Goal: Transaction & Acquisition: Purchase product/service

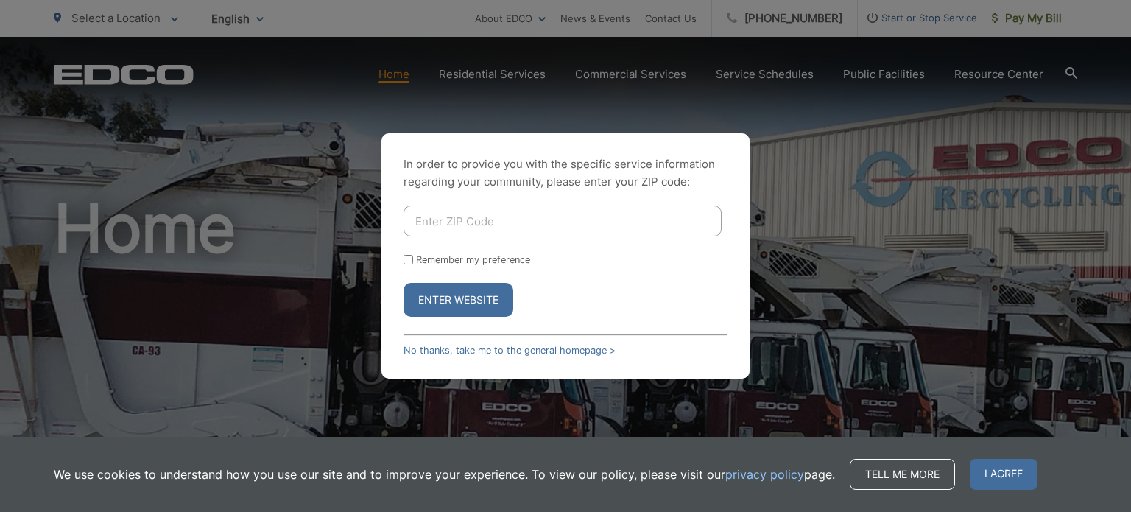
drag, startPoint x: 0, startPoint y: 0, endPoint x: 442, endPoint y: 225, distance: 495.4
click at [442, 225] on input "Enter ZIP Code" at bounding box center [562, 220] width 318 height 31
type input "92069"
click at [406, 252] on form "92069 Remember my preference Enter Website" at bounding box center [565, 260] width 324 height 111
click at [409, 258] on input "Remember my preference" at bounding box center [408, 260] width 10 height 10
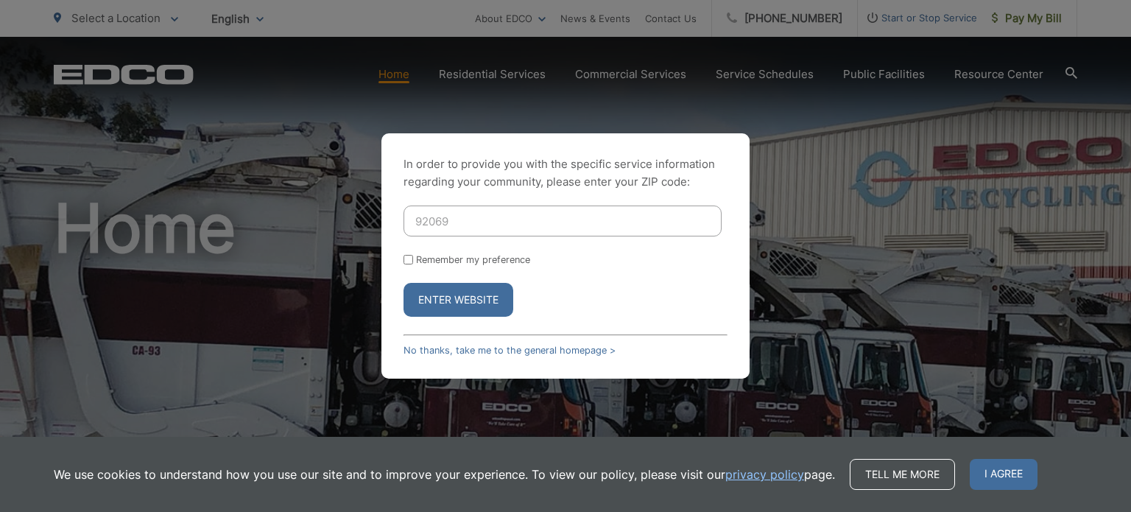
checkbox input "true"
click at [425, 297] on button "Enter Website" at bounding box center [458, 300] width 110 height 34
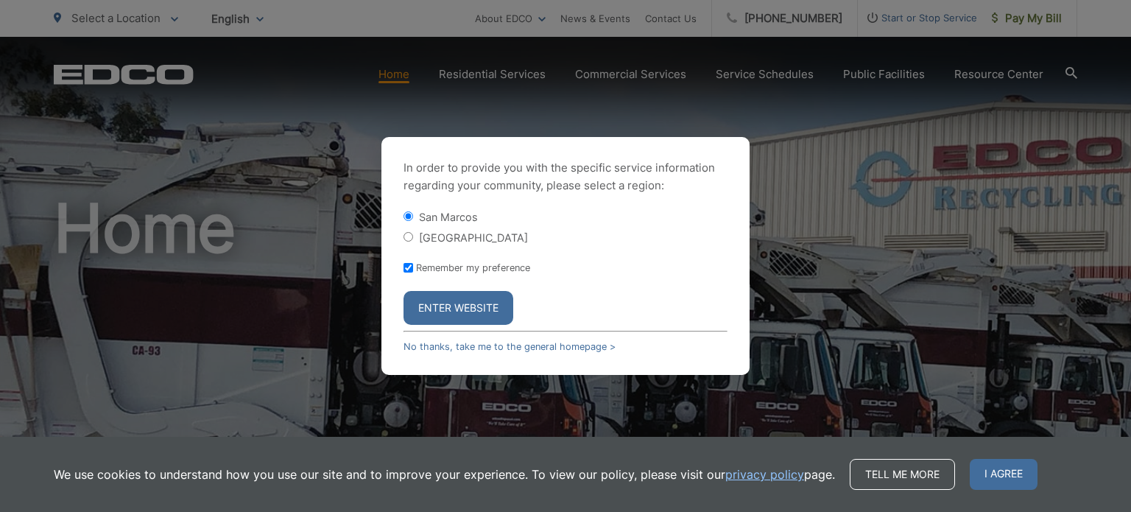
click at [440, 303] on button "Enter Website" at bounding box center [458, 308] width 110 height 34
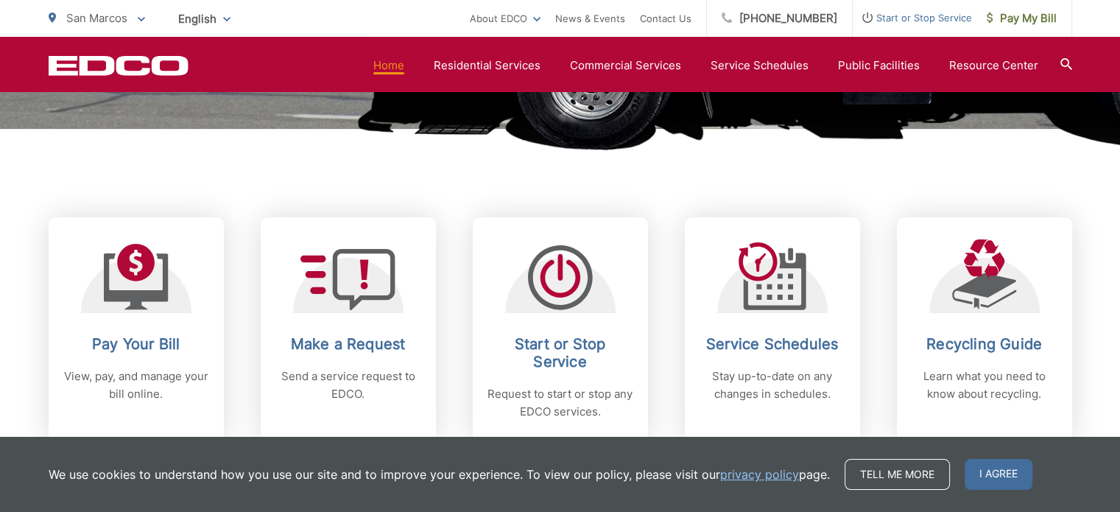
scroll to position [662, 0]
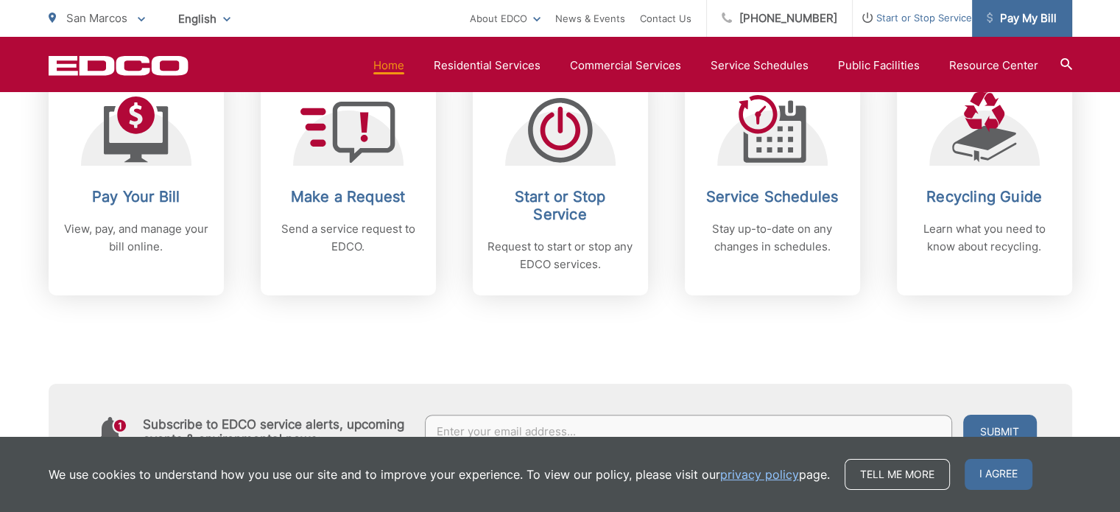
click at [1018, 5] on link "Pay My Bill" at bounding box center [1022, 18] width 100 height 37
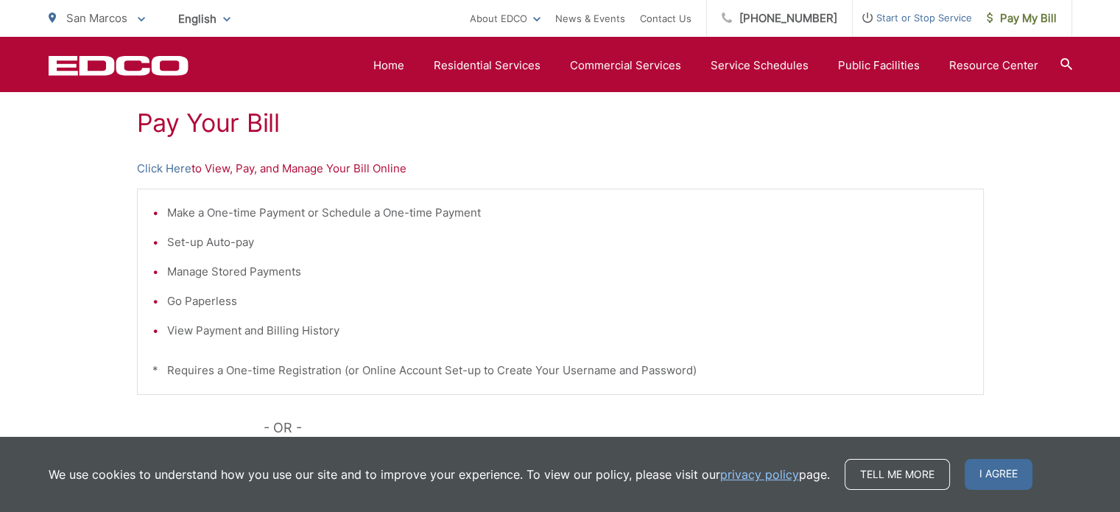
scroll to position [294, 0]
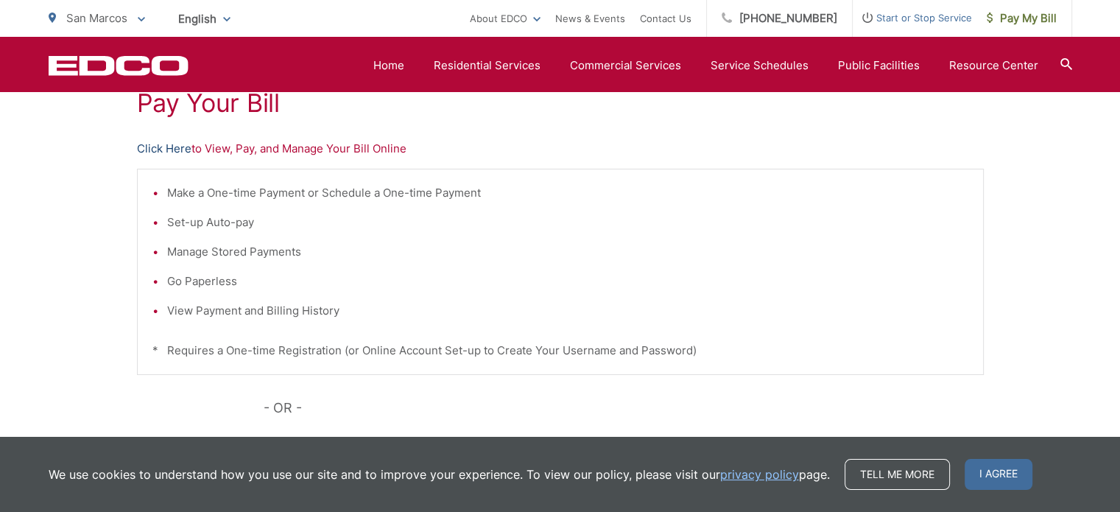
click at [162, 141] on link "Click Here" at bounding box center [164, 149] width 54 height 18
